Goal: Check status: Check status

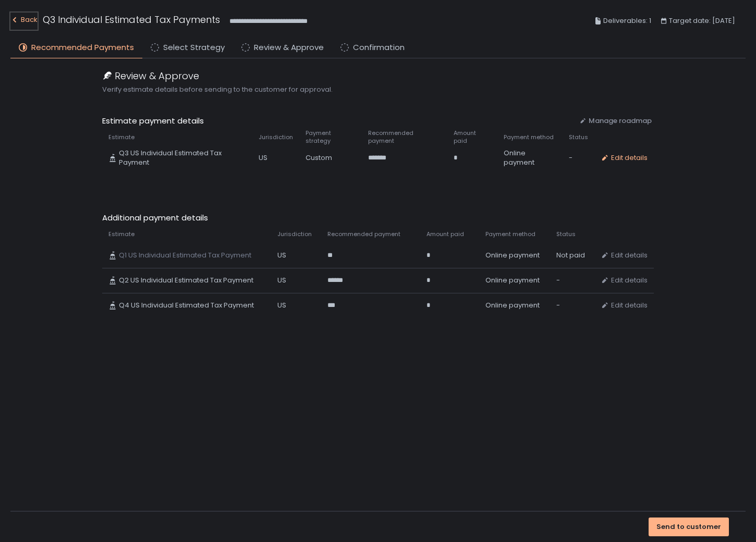
click at [30, 21] on div "Back" at bounding box center [23, 20] width 27 height 13
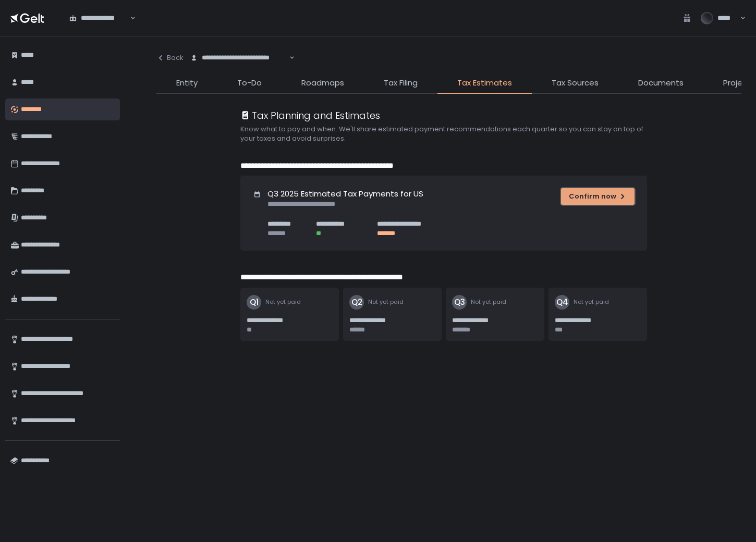
click at [591, 200] on div "Confirm now" at bounding box center [598, 196] width 58 height 9
